Goal: Task Accomplishment & Management: Manage account settings

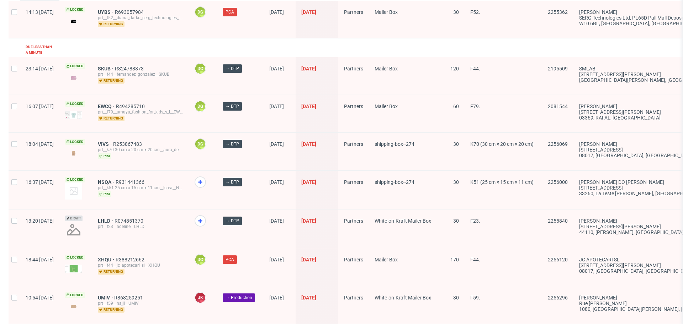
scroll to position [1106, 0]
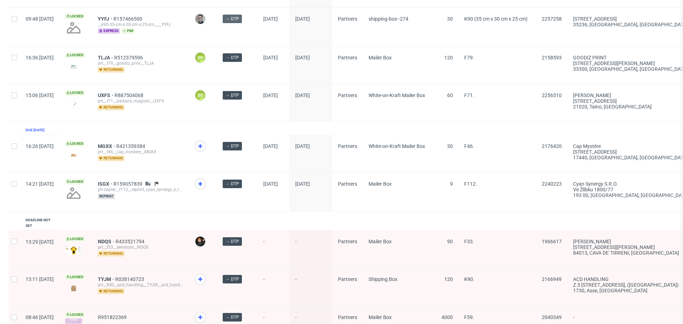
scroll to position [466, 0]
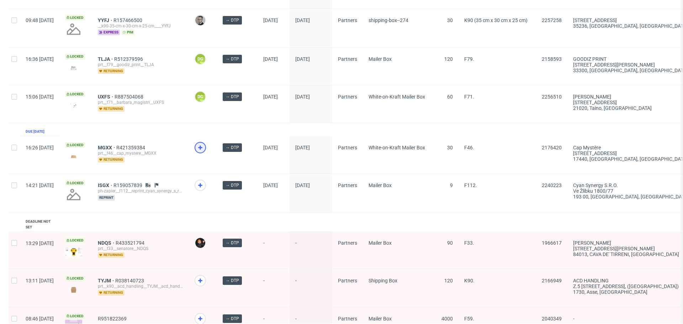
click at [204, 144] on icon at bounding box center [200, 147] width 9 height 9
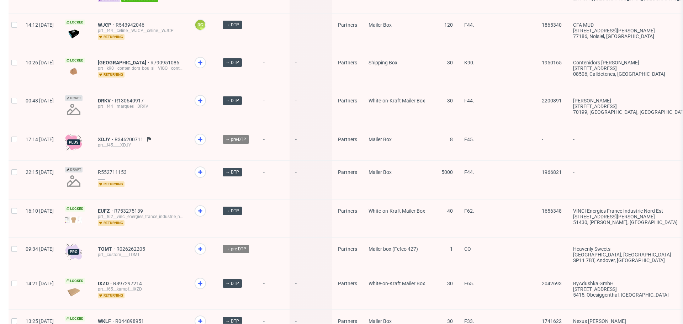
scroll to position [956, 0]
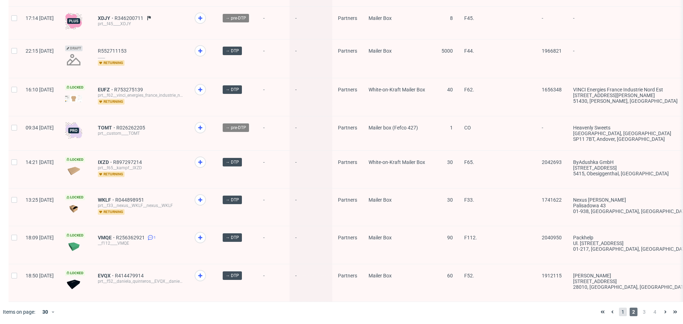
click at [619, 309] on span "1" at bounding box center [623, 312] width 8 height 9
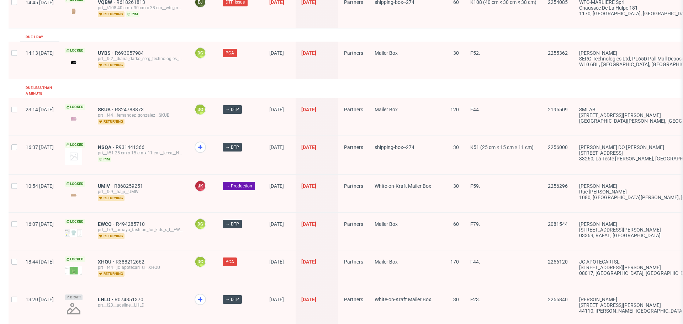
scroll to position [979, 0]
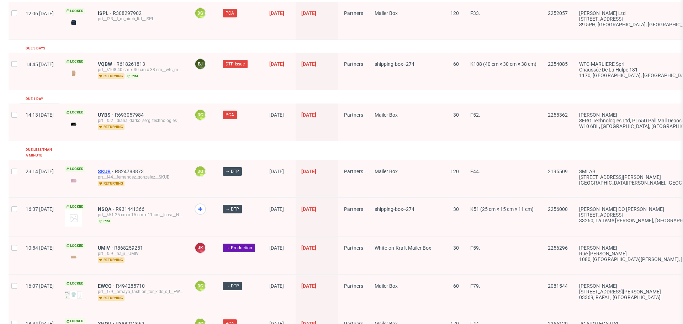
click at [115, 169] on span "SKUB" at bounding box center [106, 172] width 17 height 6
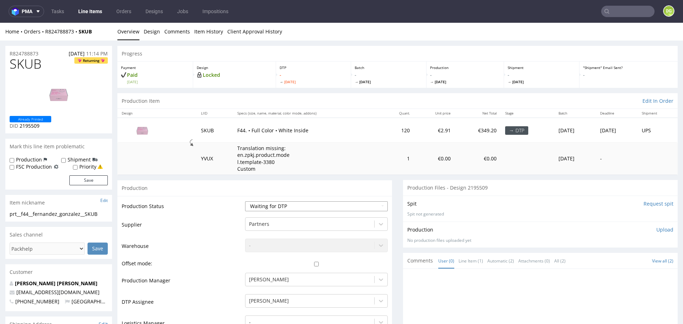
select select "dtp_in_process"
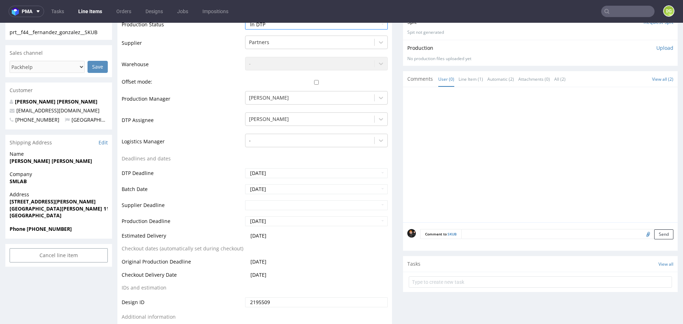
scroll to position [336, 0]
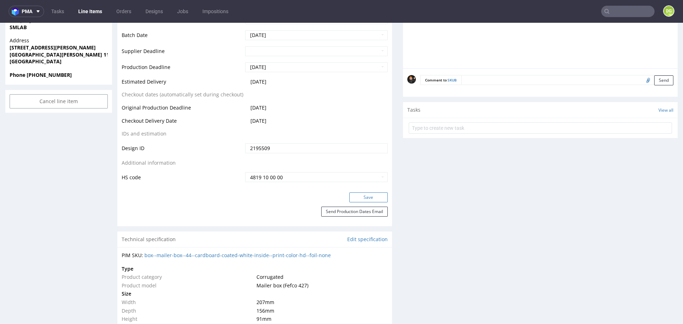
click at [361, 195] on button "Save" at bounding box center [368, 197] width 38 height 10
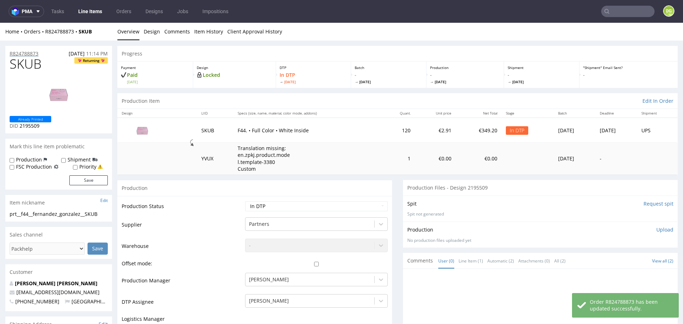
scroll to position [0, 0]
click at [30, 65] on span "SKUB" at bounding box center [26, 64] width 32 height 14
copy span "SKUB"
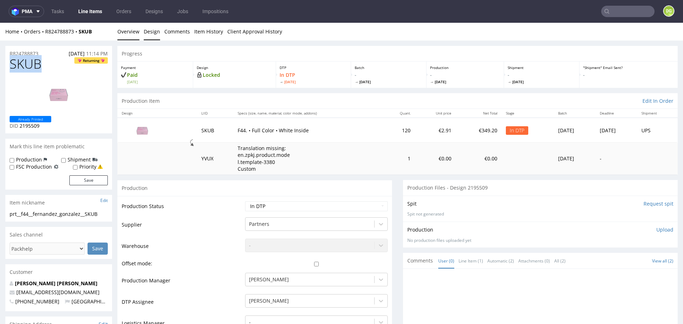
click at [154, 34] on link "Design" at bounding box center [152, 31] width 16 height 17
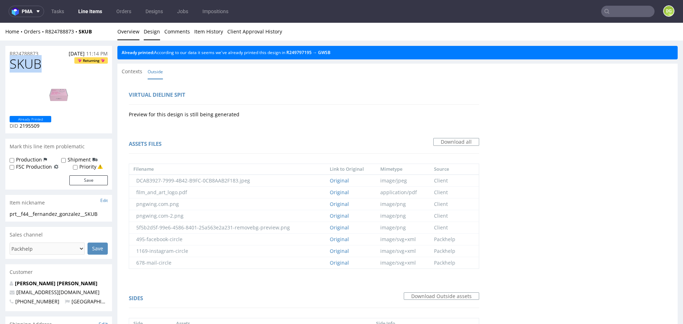
click at [121, 28] on link "Overview" at bounding box center [128, 31] width 22 height 17
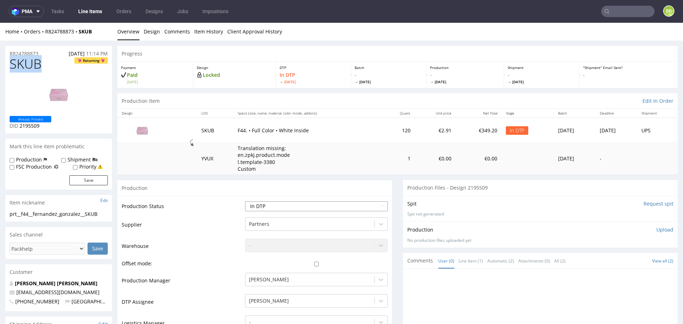
select select "dtp_ca_needed"
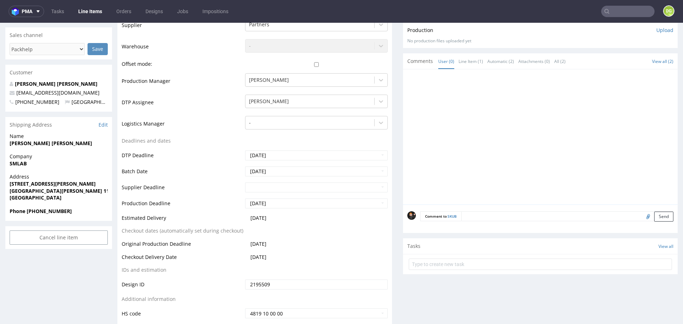
scroll to position [263, 0]
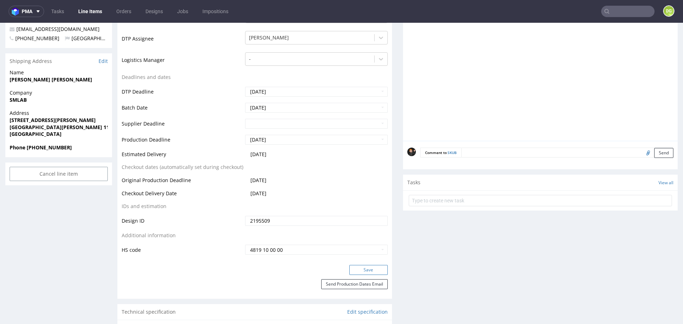
click at [365, 265] on button "Save" at bounding box center [368, 270] width 38 height 10
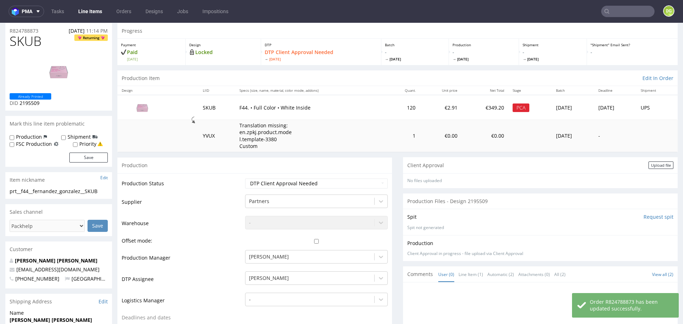
scroll to position [23, 0]
click at [651, 166] on div "Upload file" at bounding box center [660, 164] width 25 height 7
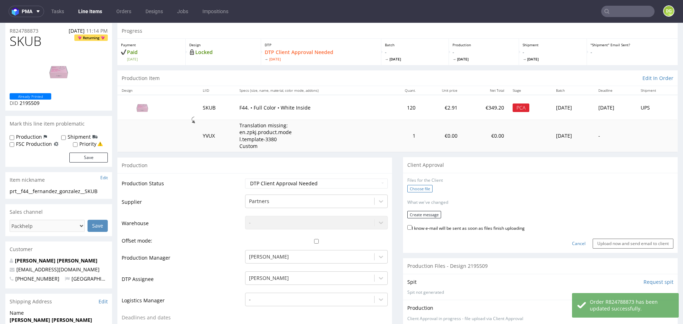
click at [415, 188] on label "Choose file" at bounding box center [419, 188] width 25 height 7
click at [0, 23] on input "Choose file" at bounding box center [0, 23] width 0 height 0
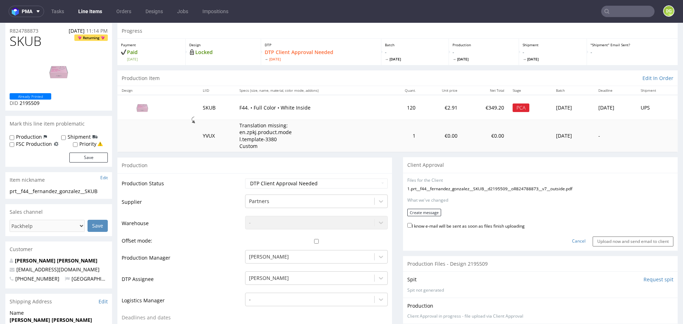
click at [464, 223] on label "I know e-mail will be sent as soon as files finish uploading" at bounding box center [465, 226] width 117 height 8
click at [412, 223] on input "I know e-mail will be sent as soon as files finish uploading" at bounding box center [409, 225] width 5 height 5
checkbox input "true"
click at [411, 209] on button "Create message" at bounding box center [424, 212] width 34 height 7
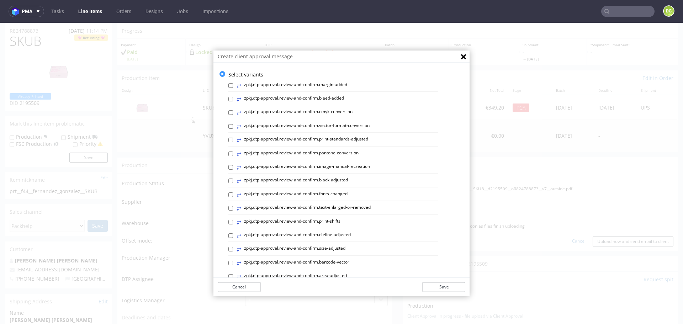
click at [347, 138] on label "⥂ zpkj.dtp-approval.review-and-confirm.print-standards-adjusted" at bounding box center [303, 140] width 132 height 8
click at [233, 138] on input "⥂ zpkj.dtp-approval.review-and-confirm.print-standards-adjusted" at bounding box center [230, 140] width 5 height 5
click at [337, 137] on label "⥂ zpkj.dtp-approval.review-and-confirm.print-standards-adjusted" at bounding box center [303, 140] width 132 height 8
click at [233, 138] on input "⥂ zpkj.dtp-approval.review-and-confirm.print-standards-adjusted" at bounding box center [230, 140] width 5 height 5
checkbox input "false"
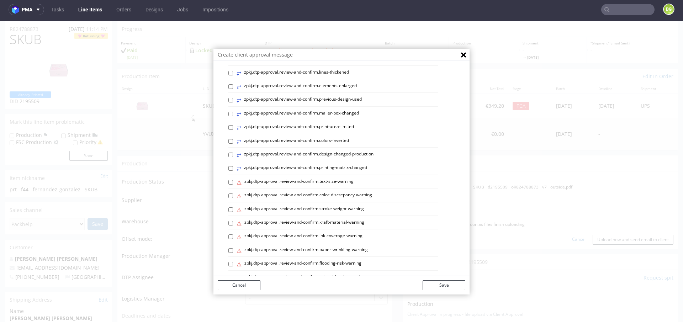
scroll to position [236, 0]
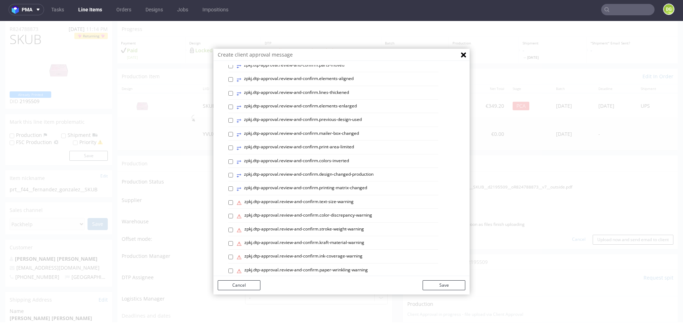
click at [344, 112] on div "⥂ zpkj.dtp-approval.review-and-confirm.margin-added ⥂ zpkj.dtp-approval.review-…" at bounding box center [346, 74] width 237 height 468
click at [344, 117] on label "⥂ zpkj.dtp-approval.review-and-confirm.previous-design-used" at bounding box center [299, 121] width 125 height 8
click at [233, 118] on input "⥂ zpkj.dtp-approval.review-and-confirm.previous-design-used" at bounding box center [230, 120] width 5 height 5
checkbox input "true"
click at [439, 289] on button "Save" at bounding box center [444, 285] width 43 height 10
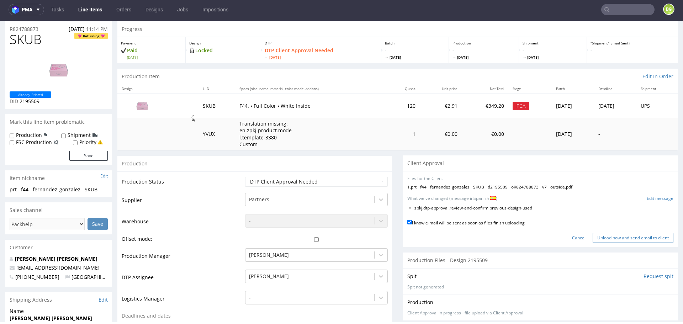
click at [633, 235] on input "Upload now and send email to client" at bounding box center [633, 238] width 81 height 10
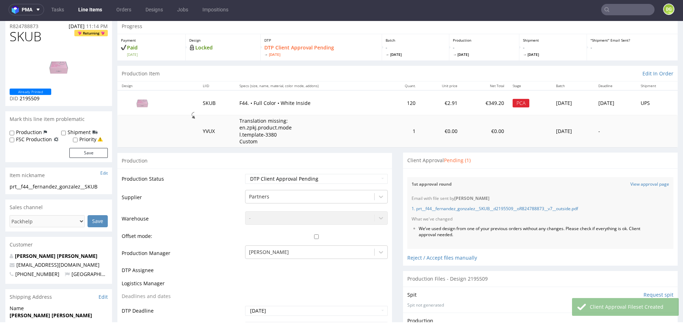
scroll to position [270, 0]
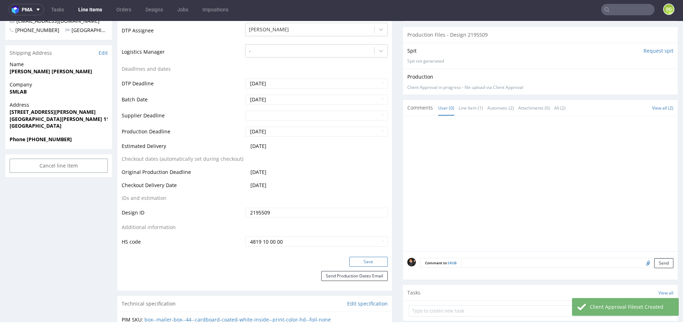
click at [368, 260] on button "Save" at bounding box center [368, 262] width 38 height 10
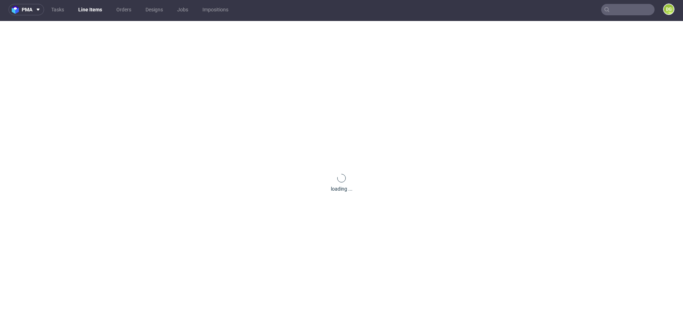
scroll to position [0, 0]
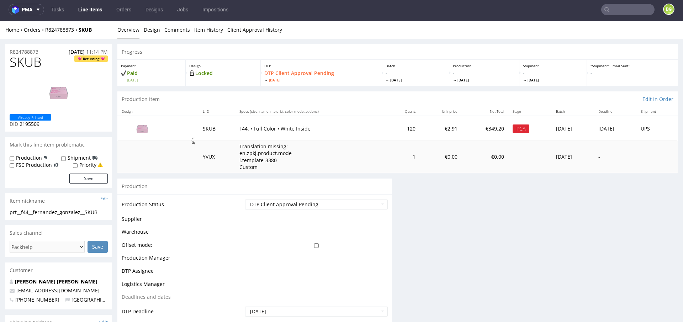
click at [99, 7] on link "Line Items" at bounding box center [90, 9] width 32 height 11
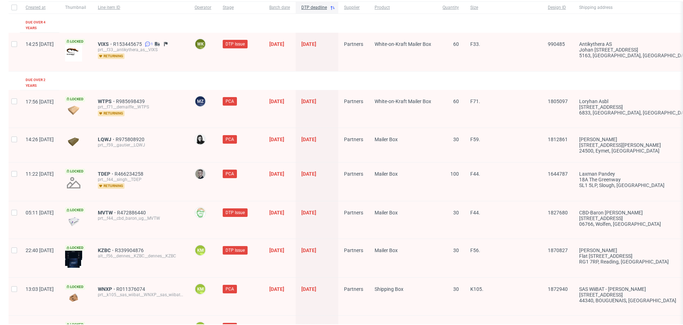
scroll to position [59, 0]
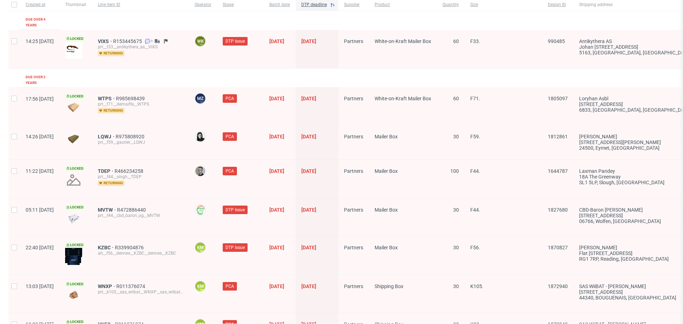
click at [612, 324] on html "pma Tasks Line Items Orders Designs Jobs Impositions DG All DTP Late Shipped Sh…" at bounding box center [341, 162] width 683 height 324
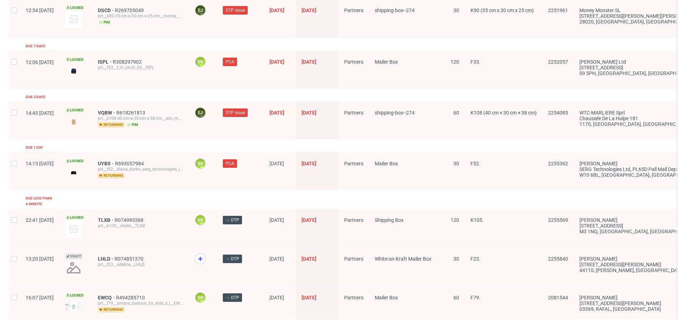
scroll to position [994, 0]
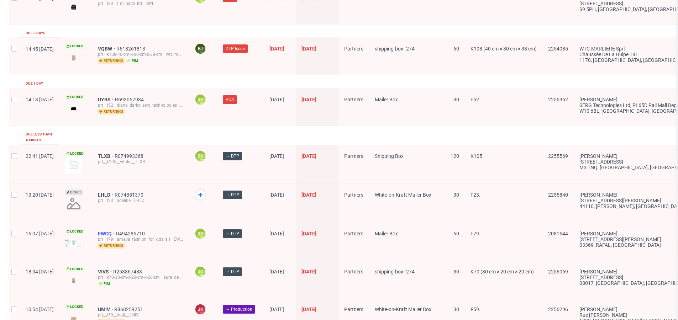
click at [116, 231] on span "EWCQ" at bounding box center [107, 234] width 18 height 6
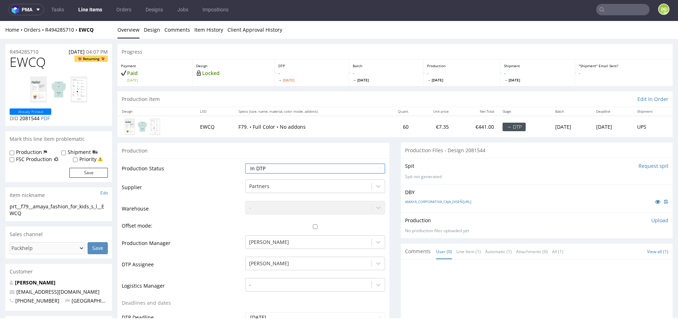
scroll to position [198, 0]
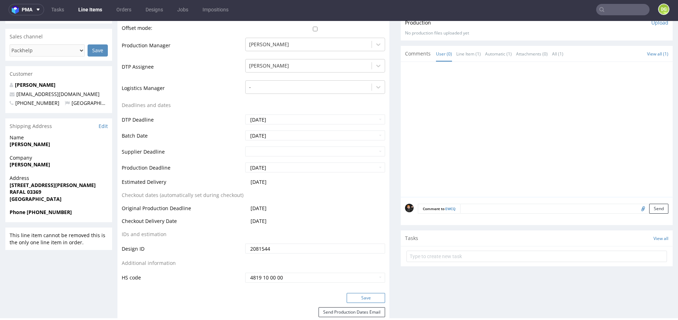
click at [359, 288] on div "Production Status Waiting for Artwork Waiting for Diecut Waiting for Mockup Wai…" at bounding box center [253, 127] width 272 height 333
click at [359, 293] on button "Save" at bounding box center [365, 298] width 38 height 10
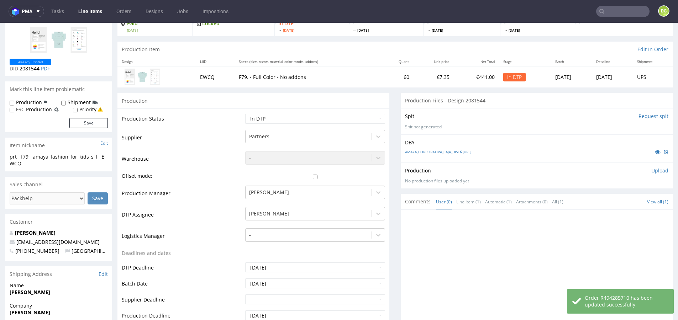
scroll to position [0, 0]
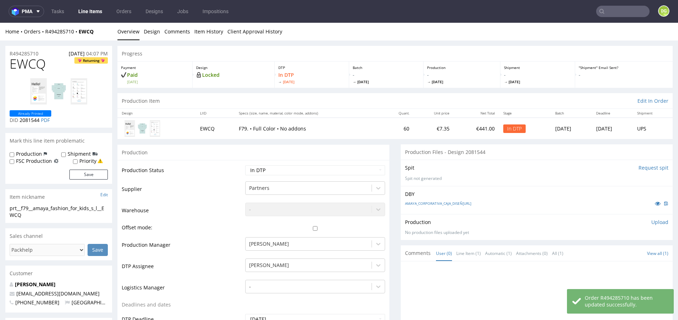
click at [30, 64] on span "EWCQ" at bounding box center [28, 64] width 36 height 14
copy span "EWCQ"
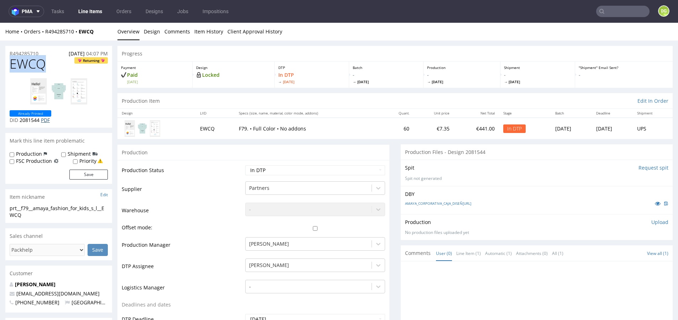
click at [46, 119] on link "PDF" at bounding box center [45, 120] width 9 height 7
click at [147, 40] on link "Design" at bounding box center [152, 31] width 16 height 17
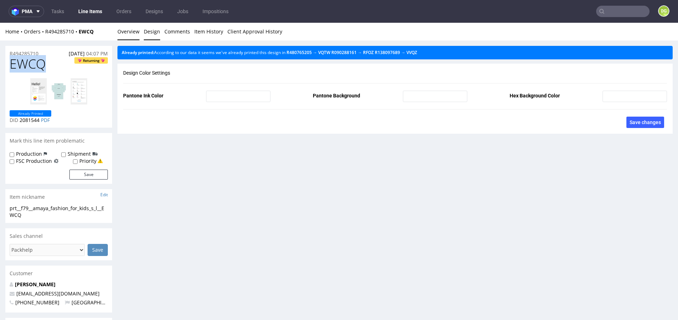
click at [128, 38] on link "Overview" at bounding box center [128, 31] width 22 height 17
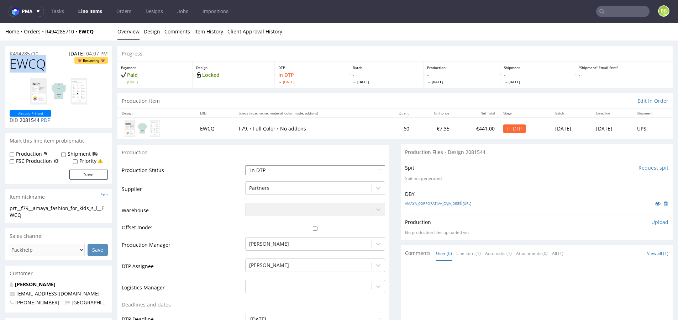
select select "dtp_ca_needed"
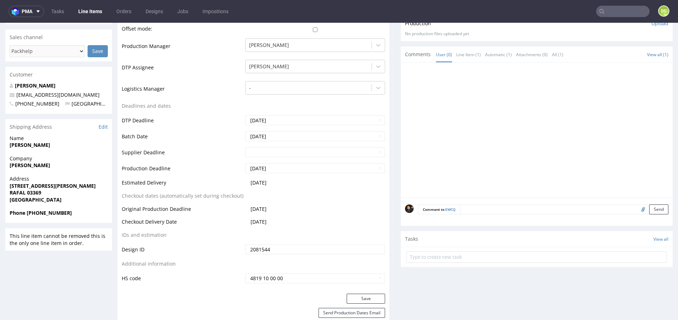
scroll to position [342, 0]
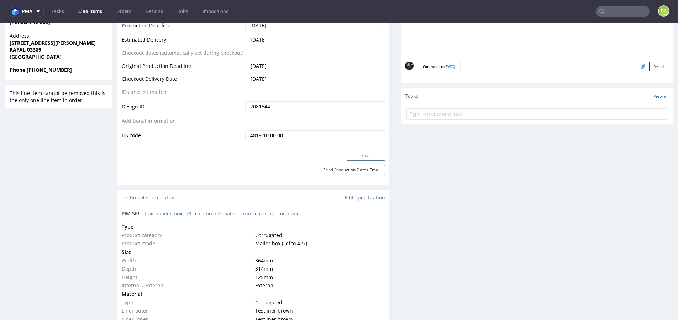
click at [362, 154] on button "Save" at bounding box center [365, 156] width 38 height 10
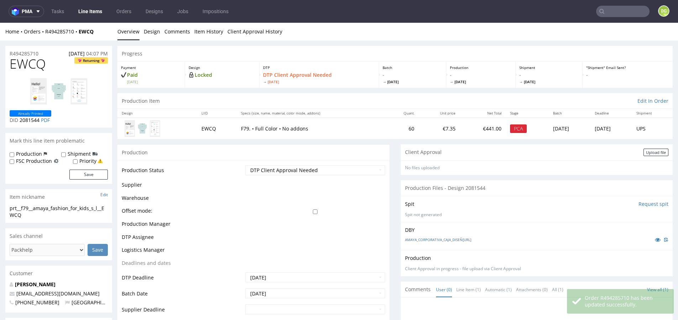
scroll to position [23, 0]
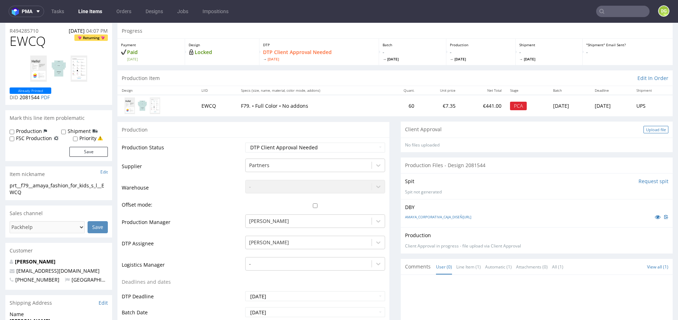
click at [643, 129] on div "Upload file" at bounding box center [655, 129] width 25 height 7
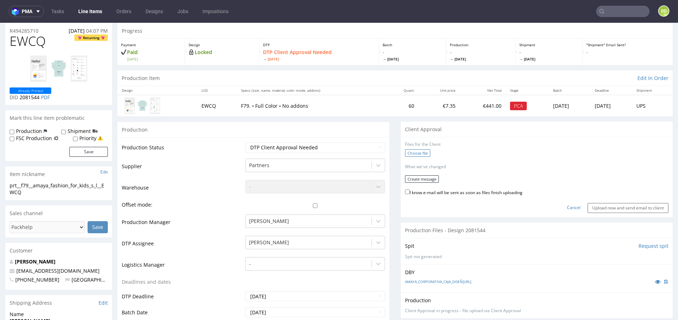
click at [405, 149] on label "Choose file" at bounding box center [417, 152] width 25 height 7
click at [0, 23] on input "Choose file" at bounding box center [0, 23] width 0 height 0
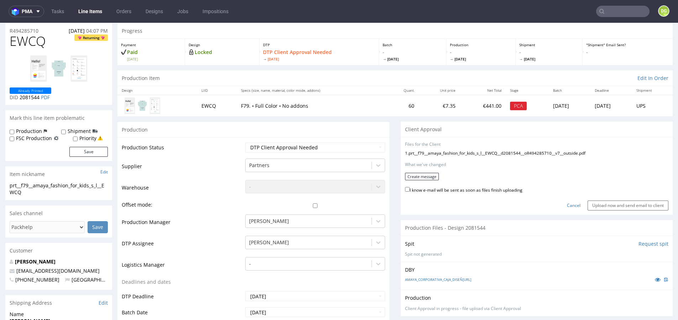
click at [489, 191] on div "I know e-mail will be sent as soon as files finish uploading" at bounding box center [536, 191] width 263 height 10
click at [476, 187] on label "I know e-mail will be sent as soon as files finish uploading" at bounding box center [463, 190] width 117 height 8
click at [409, 187] on input "I know e-mail will be sent as soon as files finish uploading" at bounding box center [407, 189] width 5 height 5
checkbox input "true"
click at [414, 177] on button "Create message" at bounding box center [422, 176] width 34 height 7
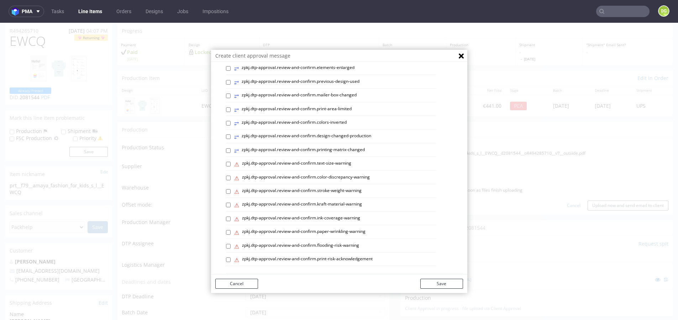
scroll to position [264, 0]
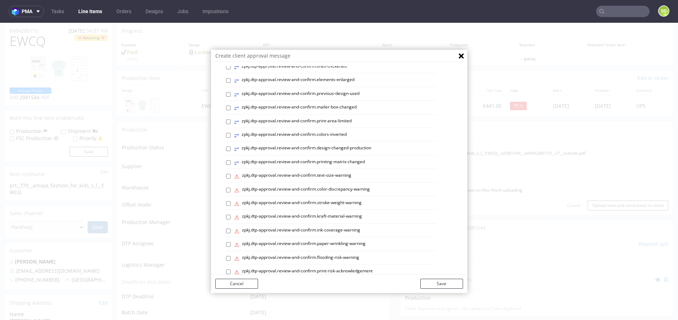
click at [346, 145] on label "⥂ zpkj.dtp-approval.review-and-confirm.design-changed-production" at bounding box center [302, 149] width 137 height 8
click at [230, 147] on input "⥂ zpkj.dtp-approval.review-and-confirm.design-changed-production" at bounding box center [228, 149] width 5 height 5
checkbox input "true"
click at [447, 281] on button "Save" at bounding box center [441, 284] width 43 height 10
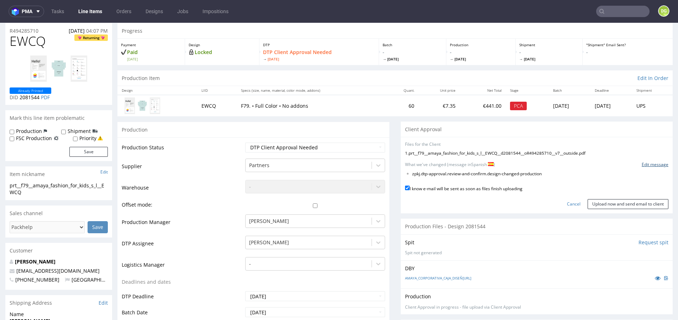
click at [641, 164] on link "Edit message" at bounding box center [654, 165] width 27 height 6
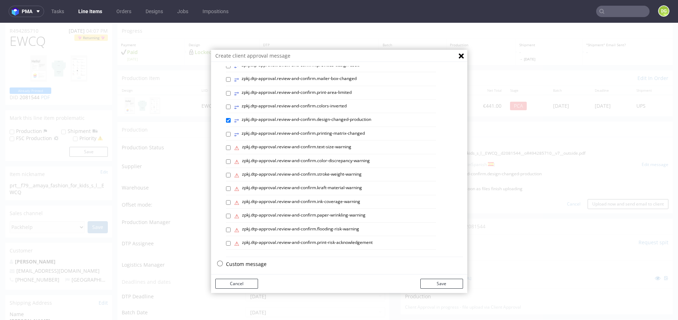
scroll to position [2, 0]
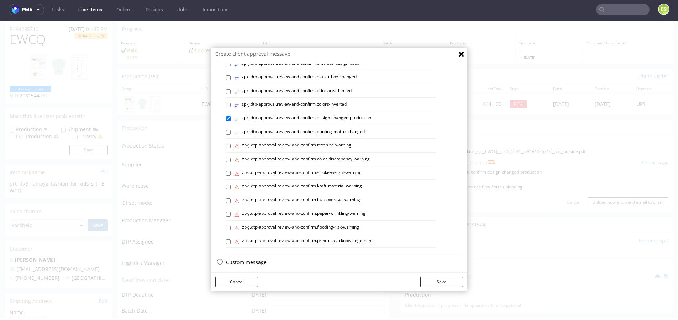
click at [320, 115] on label "⥂ zpkj.dtp-approval.review-and-confirm.design-changed-production" at bounding box center [302, 119] width 137 height 8
click at [230, 116] on input "⥂ zpkj.dtp-approval.review-and-confirm.design-changed-production" at bounding box center [228, 118] width 5 height 5
checkbox input "false"
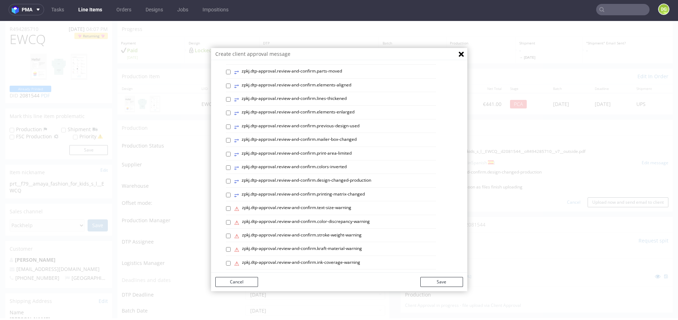
scroll to position [182, 0]
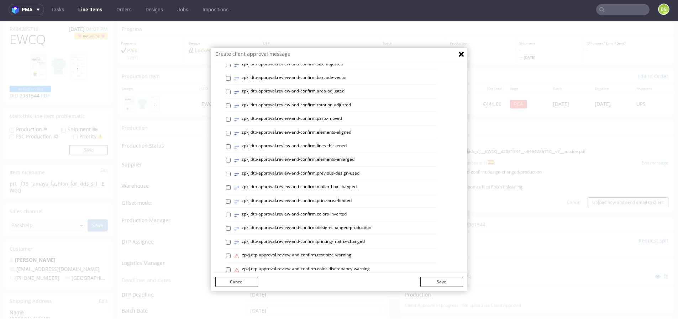
click at [353, 170] on label "⥂ zpkj.dtp-approval.review-and-confirm.previous-design-used" at bounding box center [296, 174] width 125 height 8
click at [230, 172] on input "⥂ zpkj.dtp-approval.review-and-confirm.previous-design-used" at bounding box center [228, 174] width 5 height 5
checkbox input "true"
click at [437, 278] on button "Save" at bounding box center [441, 282] width 43 height 10
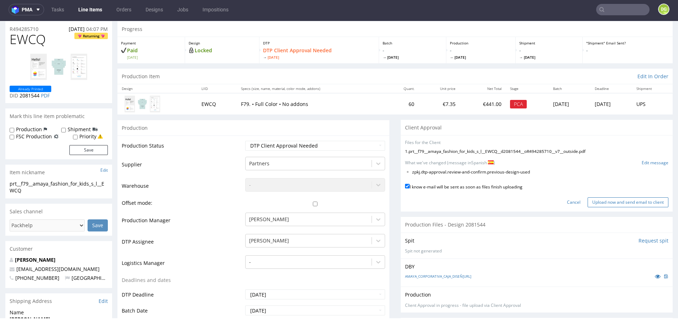
click at [598, 201] on input "Upload now and send email to client" at bounding box center [627, 202] width 81 height 10
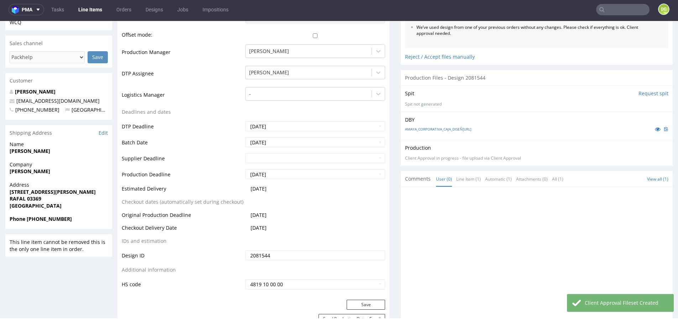
scroll to position [268, 0]
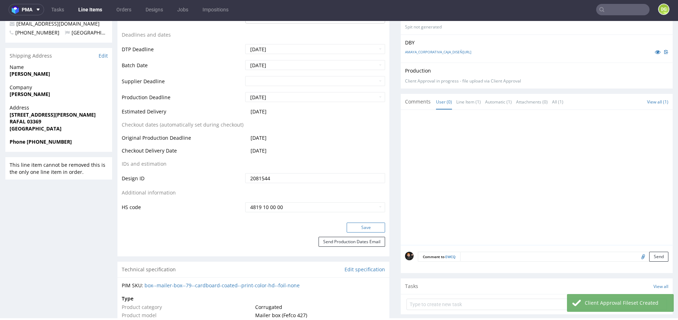
click at [364, 229] on button "Save" at bounding box center [365, 228] width 38 height 10
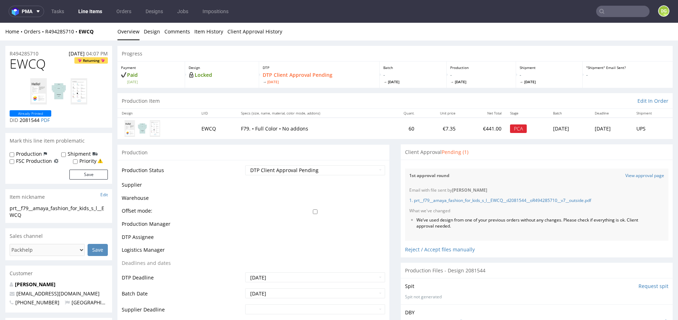
scroll to position [0, 0]
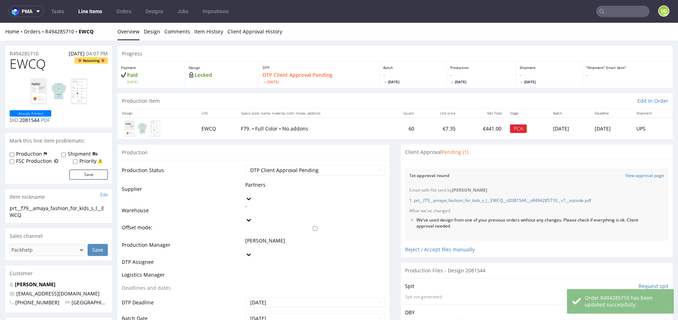
click at [93, 9] on link "Line Items" at bounding box center [90, 11] width 32 height 11
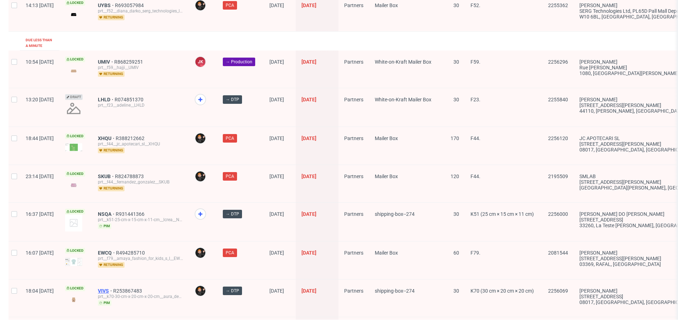
scroll to position [1110, 0]
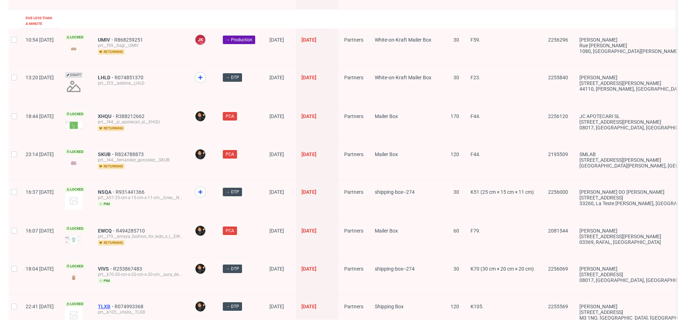
click at [115, 304] on span "TLXB" at bounding box center [106, 307] width 17 height 6
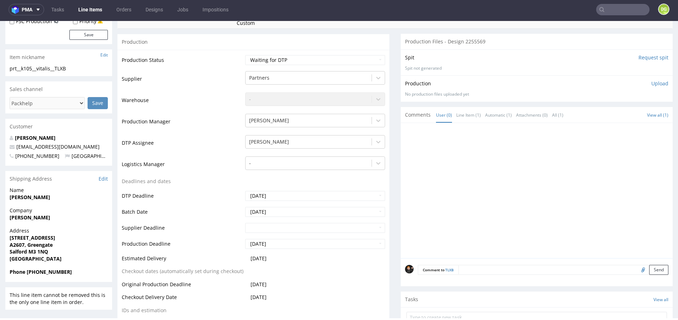
scroll to position [277, 0]
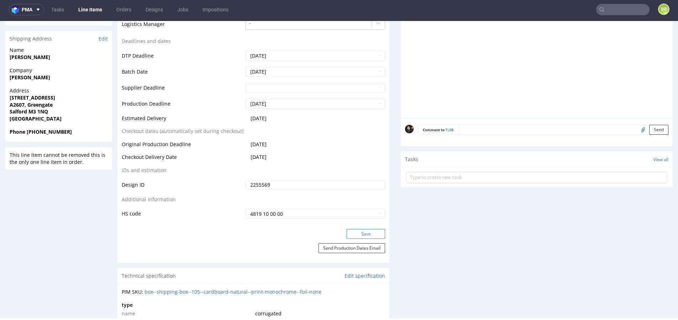
click at [352, 239] on button "Save" at bounding box center [365, 234] width 38 height 10
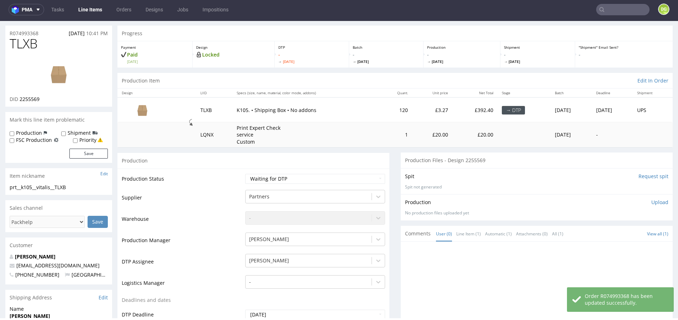
scroll to position [0, 0]
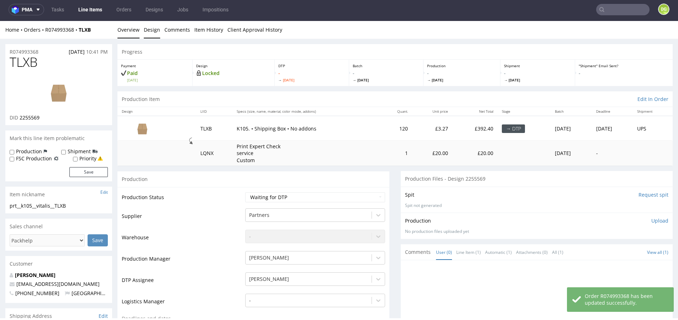
click at [146, 31] on link "Design" at bounding box center [152, 29] width 16 height 17
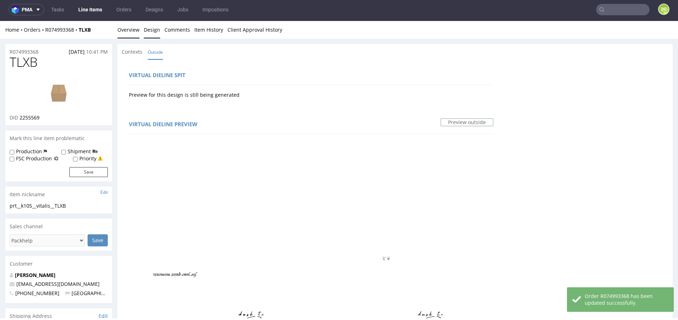
click at [134, 28] on link "Overview" at bounding box center [128, 29] width 22 height 17
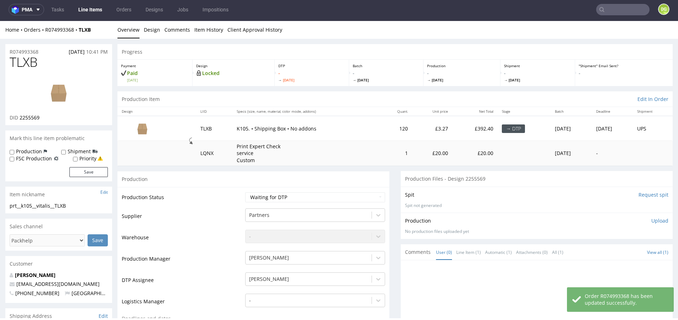
click at [62, 92] on img at bounding box center [58, 92] width 57 height 32
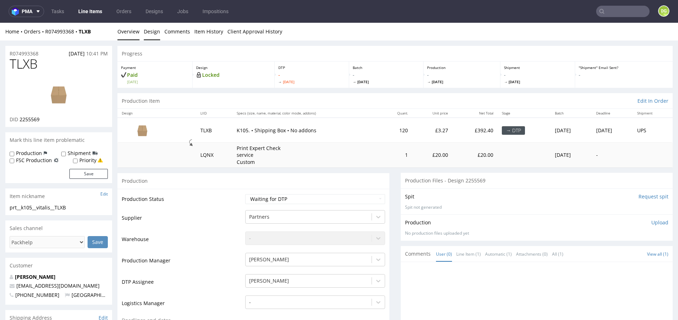
click at [147, 34] on link "Design" at bounding box center [152, 31] width 16 height 17
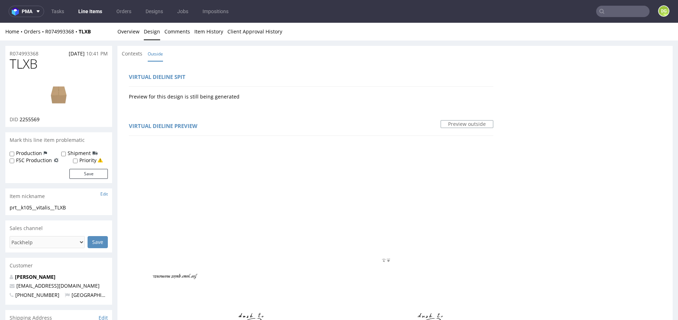
click at [96, 10] on link "Line Items" at bounding box center [90, 11] width 32 height 11
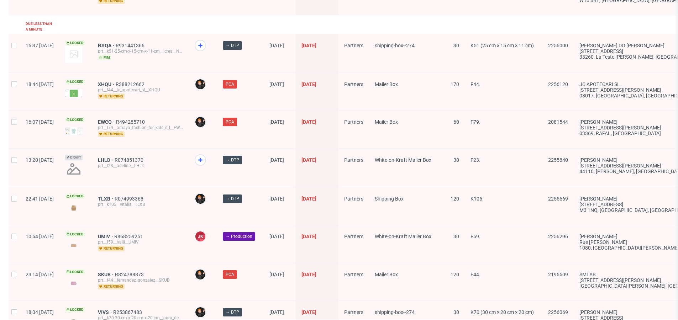
scroll to position [1109, 0]
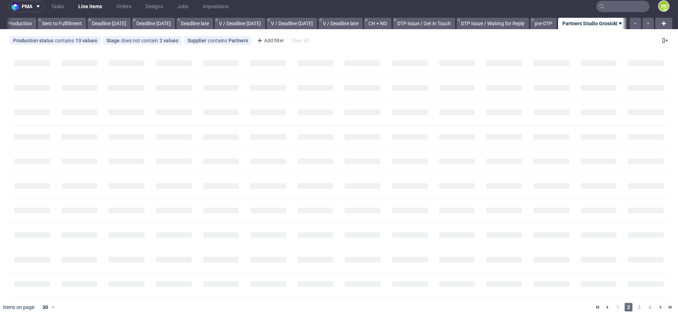
scroll to position [0, 686]
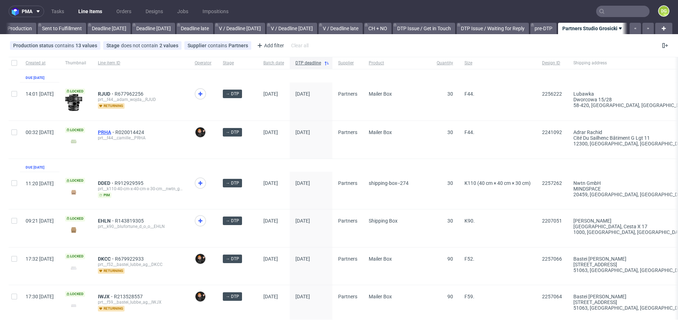
click at [115, 132] on span "PRHA" at bounding box center [106, 132] width 17 height 6
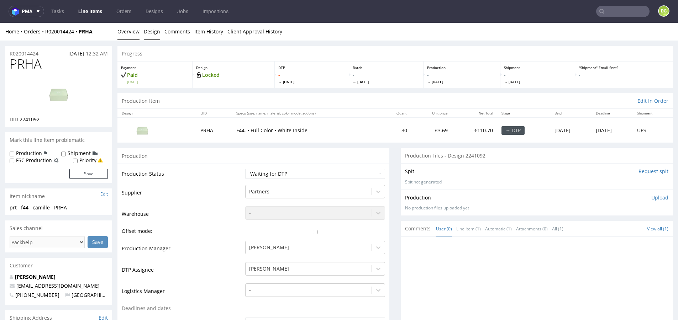
click at [148, 27] on link "Design" at bounding box center [152, 31] width 16 height 17
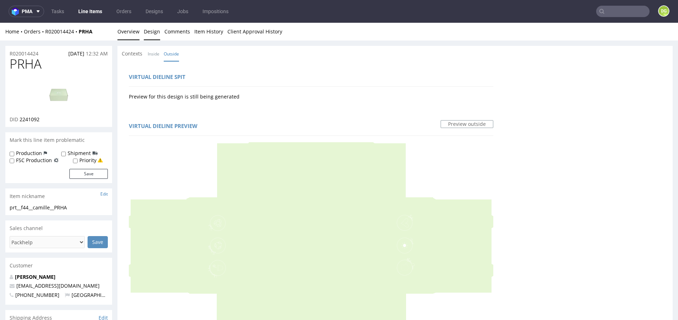
click at [124, 29] on link "Overview" at bounding box center [128, 31] width 22 height 17
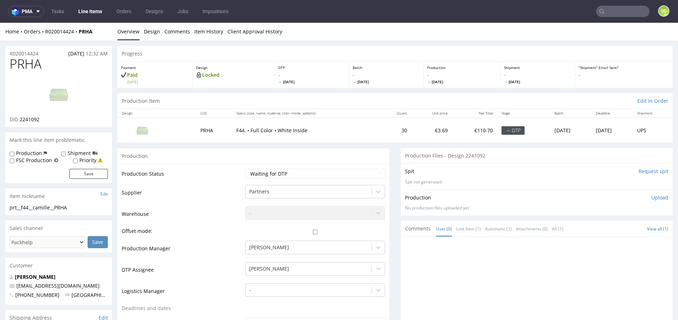
click at [98, 12] on link "Line Items" at bounding box center [90, 11] width 32 height 11
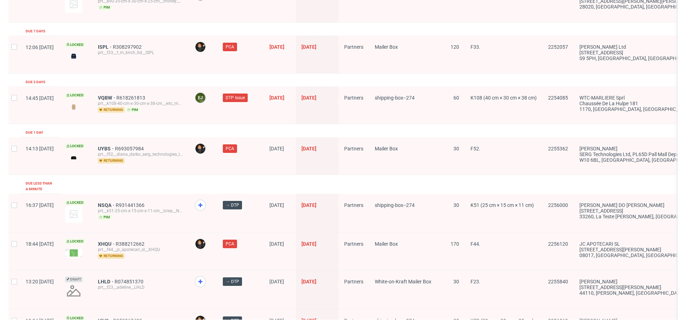
scroll to position [1010, 0]
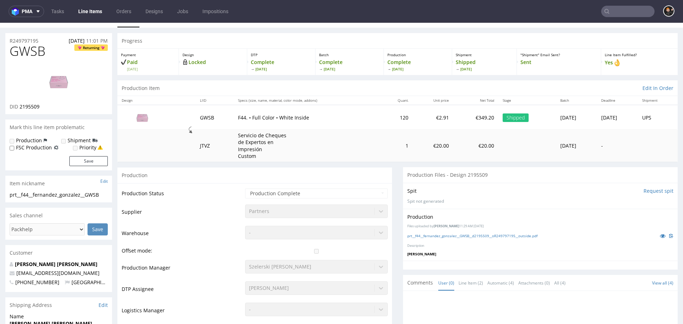
scroll to position [54, 0]
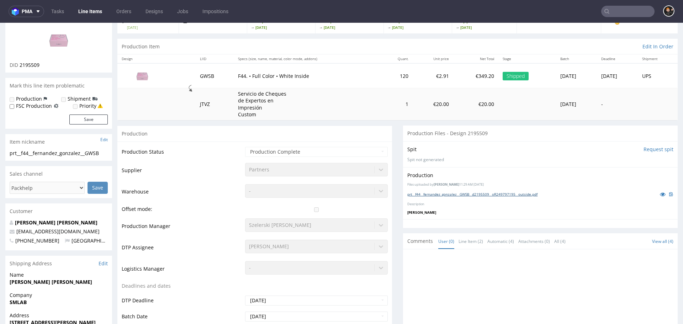
click at [472, 193] on link "prt__f44__fernandez_gonzalez__GWSB__d2195509__oR249797195__outside.pdf" at bounding box center [472, 194] width 130 height 5
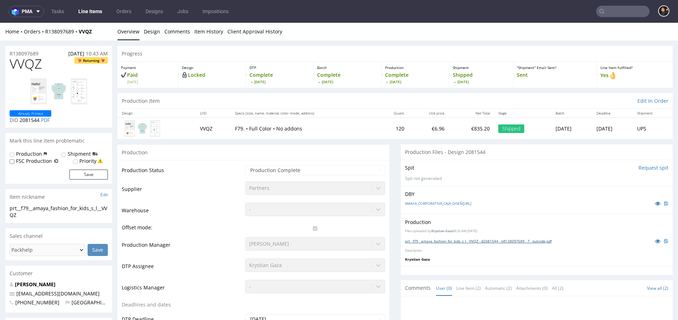
click at [468, 239] on link "prt__f79__amaya_fashion_for_kids_s_l__VVQZ__d2081544__oR138097689__7__outside.p…" at bounding box center [478, 241] width 147 height 5
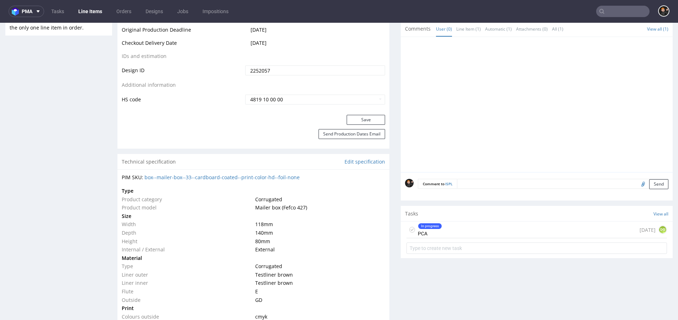
scroll to position [464, 0]
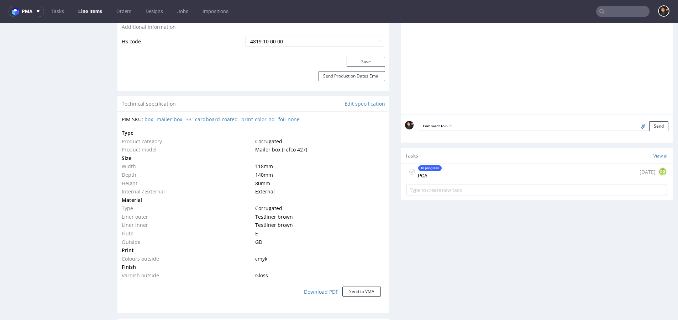
click at [436, 164] on div "In progress PCA 4 days ago DG" at bounding box center [536, 172] width 260 height 17
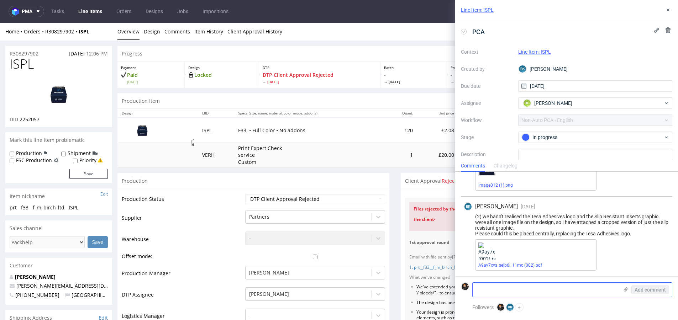
click at [623, 290] on icon at bounding box center [625, 290] width 6 height 6
click at [0, 0] on input "file" at bounding box center [0, 0] width 0 height 0
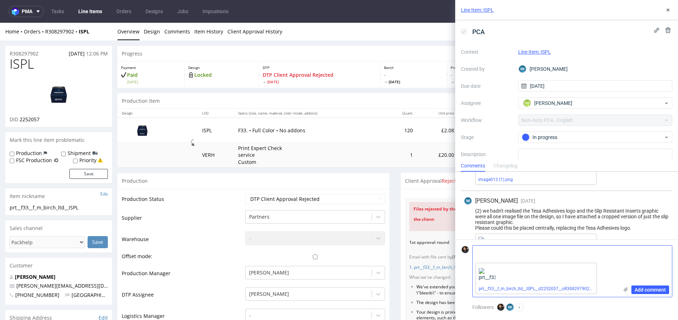
click at [495, 254] on textarea at bounding box center [545, 253] width 146 height 14
type textarea "Plik po wskazanej korekcie"
click at [651, 289] on span "Add comment" at bounding box center [649, 289] width 31 height 5
click at [647, 291] on icon at bounding box center [650, 290] width 8 height 8
click at [668, 9] on icon at bounding box center [668, 10] width 6 height 6
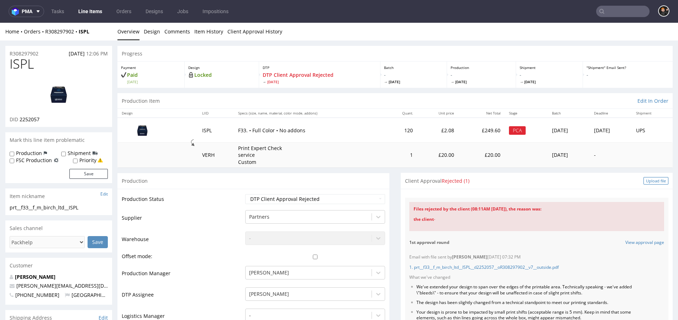
click at [649, 180] on div "Upload file" at bounding box center [655, 180] width 25 height 7
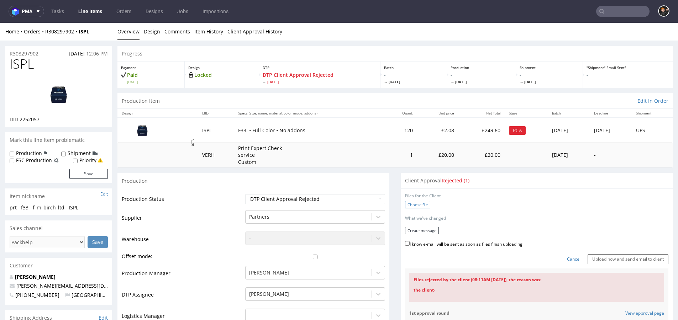
click at [418, 201] on label "Choose file" at bounding box center [417, 204] width 25 height 7
click at [0, 23] on input "Choose file" at bounding box center [0, 23] width 0 height 0
click at [422, 228] on button "Create message" at bounding box center [422, 227] width 34 height 7
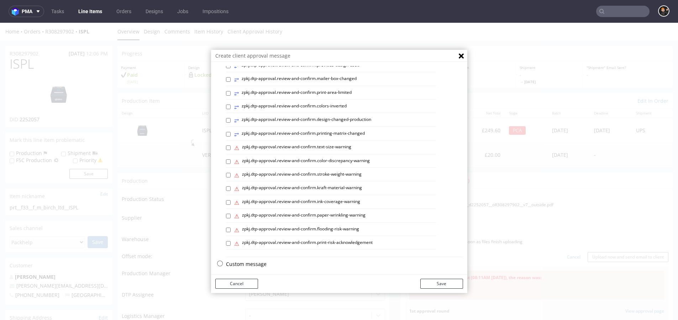
scroll to position [2, 0]
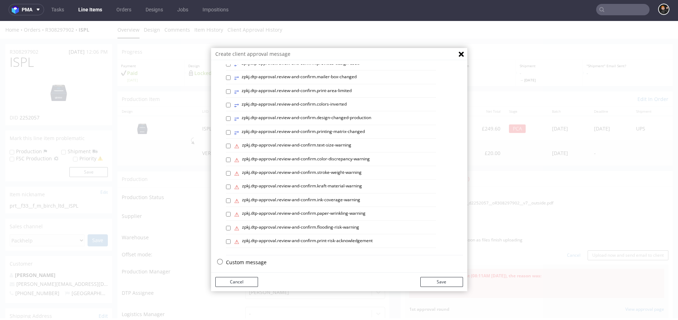
click at [235, 260] on p "Custom message" at bounding box center [344, 262] width 237 height 7
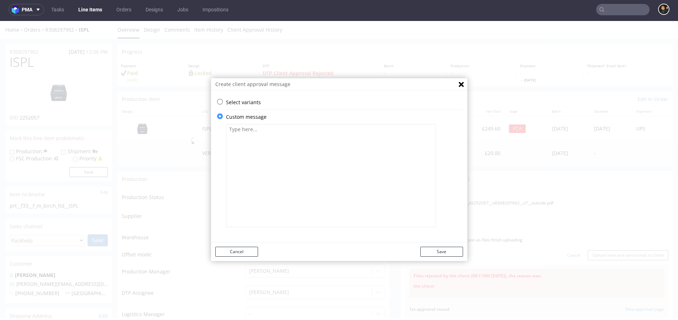
scroll to position [0, 0]
click at [288, 191] on textarea at bounding box center [331, 175] width 210 height 103
paste textarea "We have made the expected corrections"
type textarea "We have made the expected corrections"
click at [430, 248] on button "Save" at bounding box center [441, 252] width 43 height 10
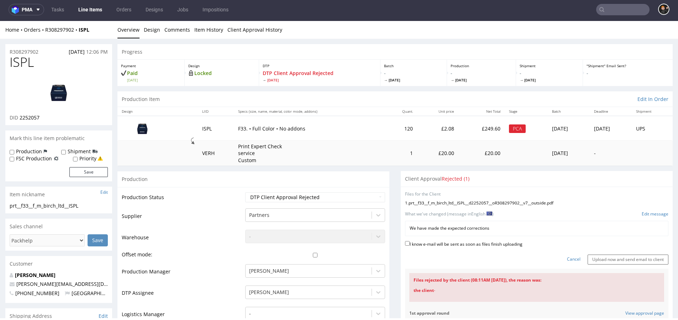
click at [435, 240] on label "I know e-mail will be sent as soon as files finish uploading" at bounding box center [463, 244] width 117 height 8
click at [409, 241] on input "I know e-mail will be sent as soon as files finish uploading" at bounding box center [407, 243] width 5 height 5
checkbox input "true"
click at [616, 255] on input "Upload now and send email to client" at bounding box center [627, 260] width 81 height 10
click at [602, 256] on input "Upload now and send email to client" at bounding box center [627, 260] width 81 height 10
